Goal: Task Accomplishment & Management: Use online tool/utility

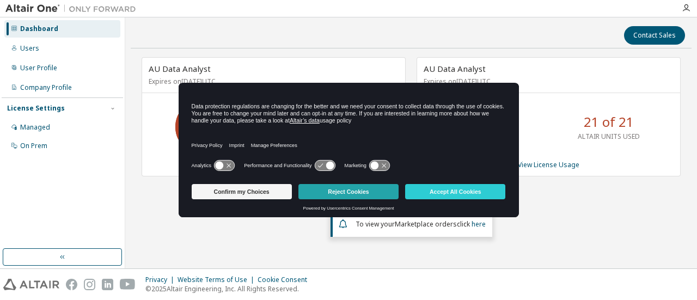
click at [352, 187] on button "Reject Cookies" at bounding box center [349, 191] width 100 height 15
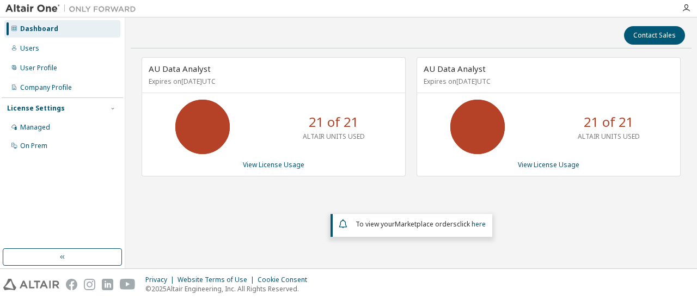
click at [615, 239] on div "AU Data Analyst Expires on [DATE] UTC 21 of 21 ALTAIR UNITS USED View License U…" at bounding box center [411, 154] width 561 height 195
click at [39, 127] on div "Managed" at bounding box center [35, 127] width 30 height 9
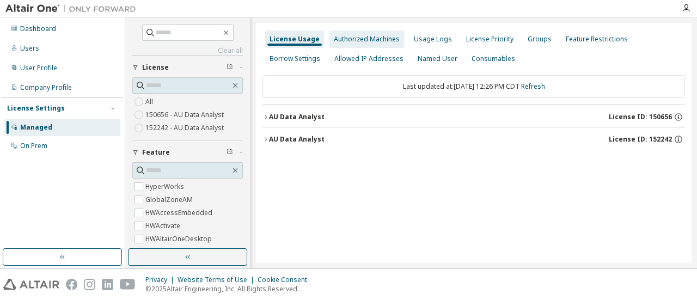
click at [383, 43] on div "Authorized Machines" at bounding box center [367, 39] width 66 height 9
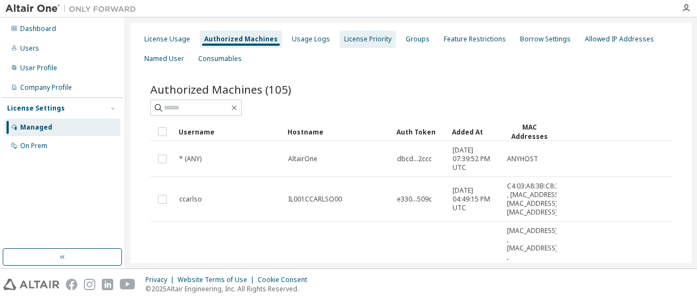
click at [370, 41] on div "License Priority" at bounding box center [367, 39] width 47 height 9
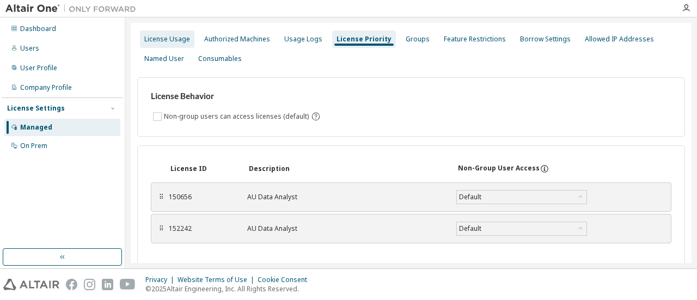
click at [157, 45] on div "License Usage" at bounding box center [167, 39] width 54 height 17
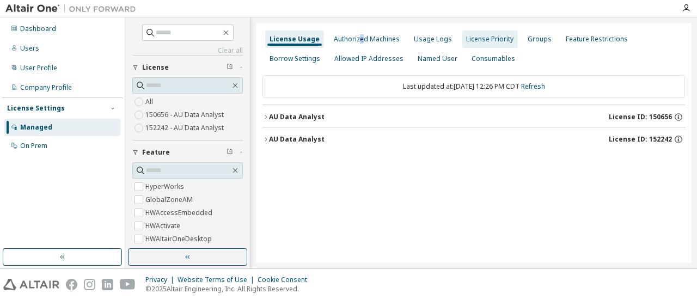
click at [357, 39] on div "Authorized Machines" at bounding box center [367, 39] width 66 height 9
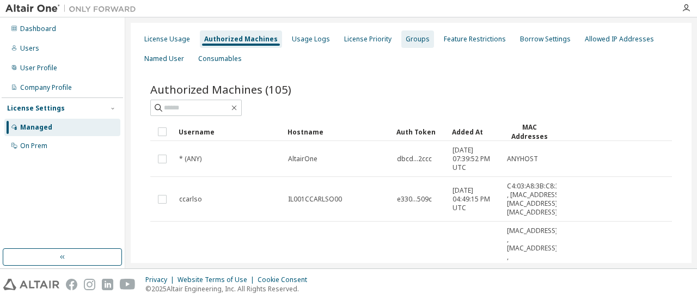
click at [402, 44] on div "Groups" at bounding box center [418, 39] width 33 height 17
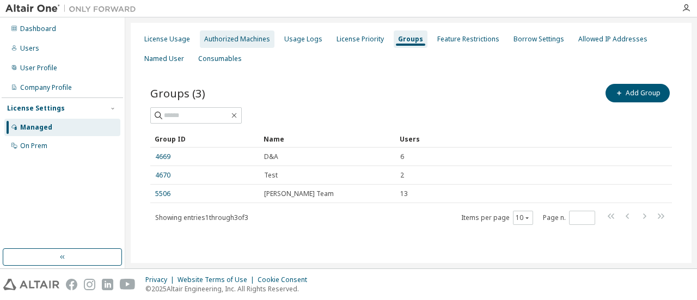
click at [253, 33] on div "Authorized Machines" at bounding box center [237, 39] width 75 height 17
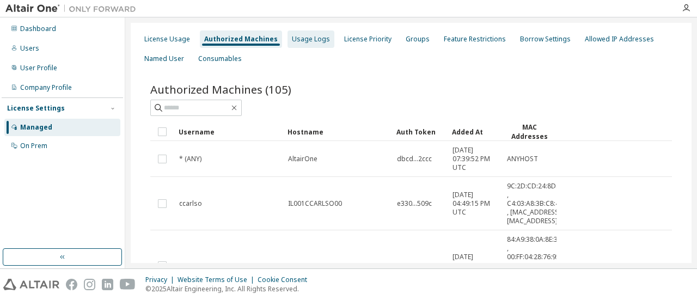
click at [306, 35] on div "Usage Logs" at bounding box center [311, 39] width 38 height 9
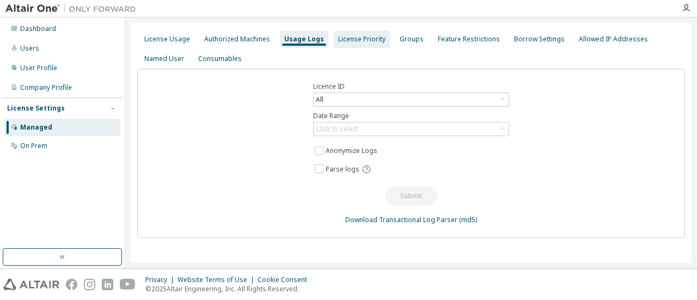
click at [338, 41] on div "License Priority" at bounding box center [361, 39] width 47 height 9
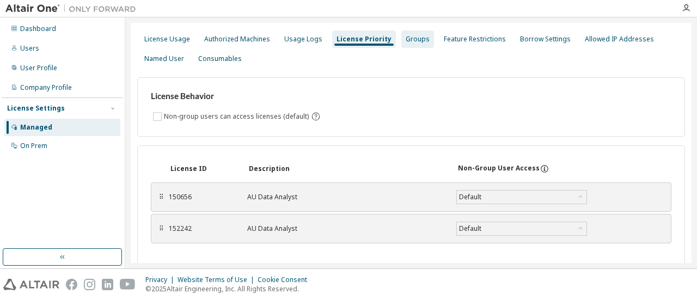
click at [419, 44] on div "Groups" at bounding box center [418, 39] width 33 height 17
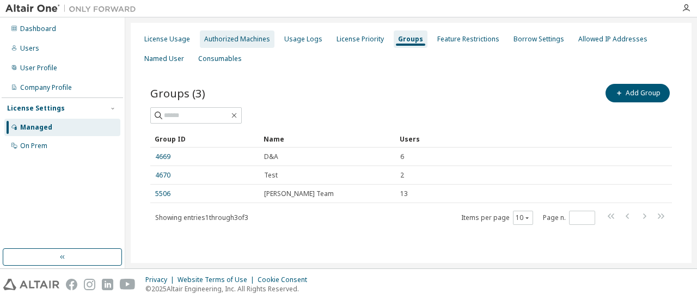
click at [246, 42] on div "Authorized Machines" at bounding box center [237, 39] width 66 height 9
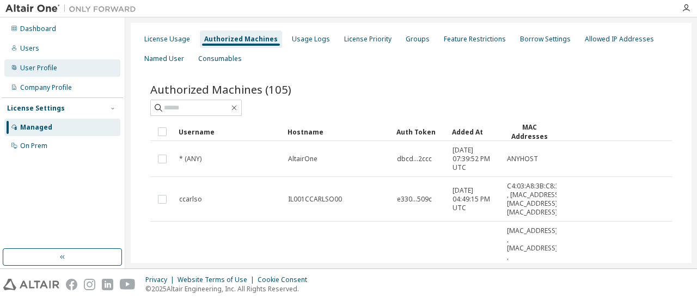
click at [63, 66] on div "User Profile" at bounding box center [62, 67] width 116 height 17
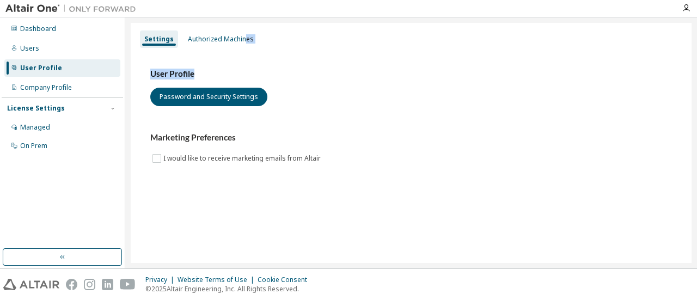
click at [245, 48] on div "Settings Authorized Machines User Profile Password and Security Settings Market…" at bounding box center [411, 143] width 561 height 240
click at [230, 40] on div "Authorized Machines" at bounding box center [221, 39] width 66 height 9
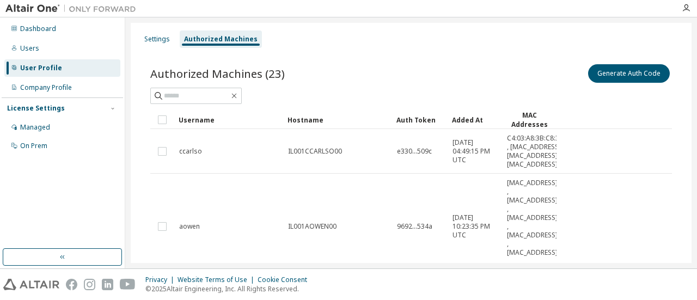
click at [453, 69] on div "Generate Auth Code" at bounding box center [541, 73] width 261 height 23
click at [637, 75] on button "Generate Auth Code" at bounding box center [629, 73] width 82 height 19
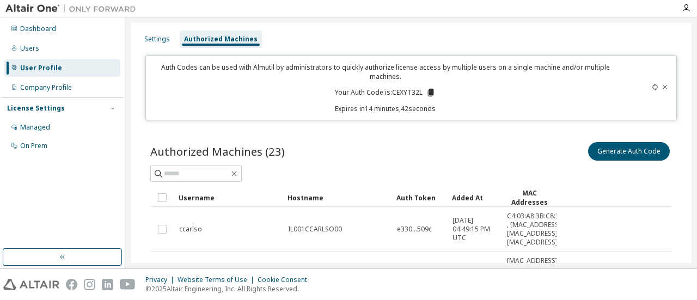
click at [430, 144] on div "Generate Auth Code" at bounding box center [541, 151] width 261 height 23
click at [403, 93] on p "Your Auth Code is: CEXYT32L" at bounding box center [385, 93] width 101 height 10
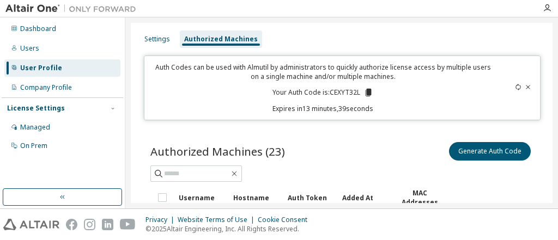
click at [320, 151] on div "Authorized Machines (23) Generate Auth Code" at bounding box center [341, 151] width 382 height 23
